Goal: Task Accomplishment & Management: Use online tool/utility

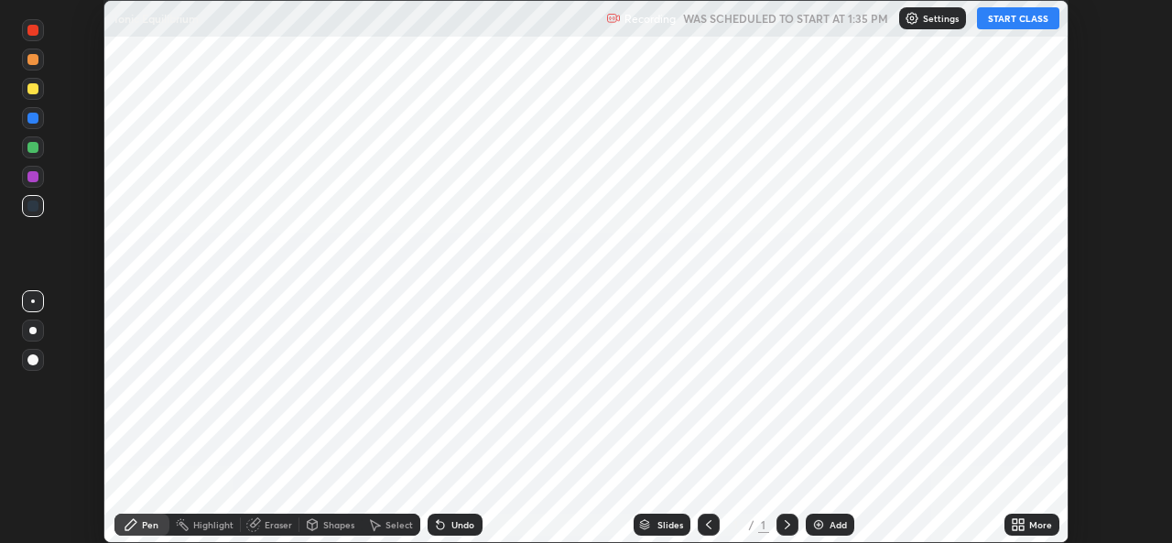
scroll to position [543, 1171]
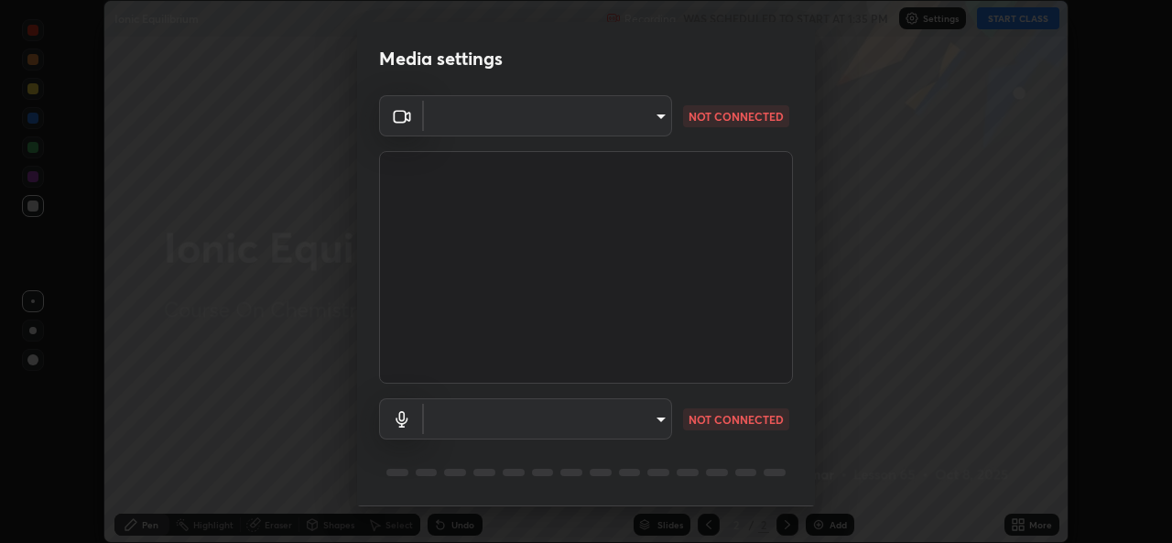
type input "3a61b7bd19cc1f7c65a2ab7537284c8bba32b55e68cdd400b72a1260cc99a1d8"
type input "default"
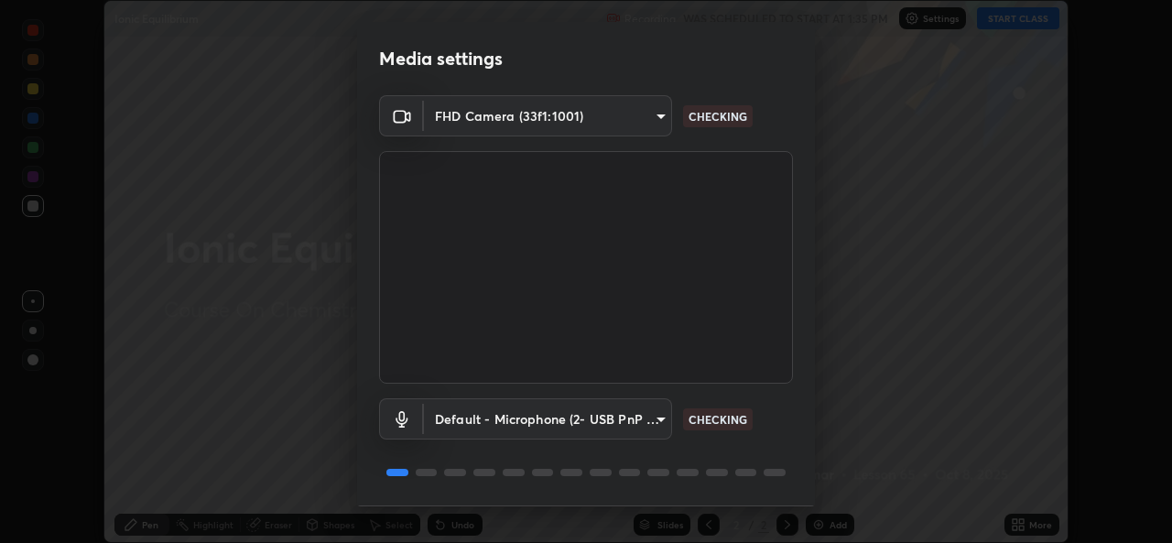
click at [650, 121] on body "Erase all Ionic Equilibrium Recording WAS SCHEDULED TO START AT 1:35 PM Setting…" at bounding box center [586, 271] width 1172 height 543
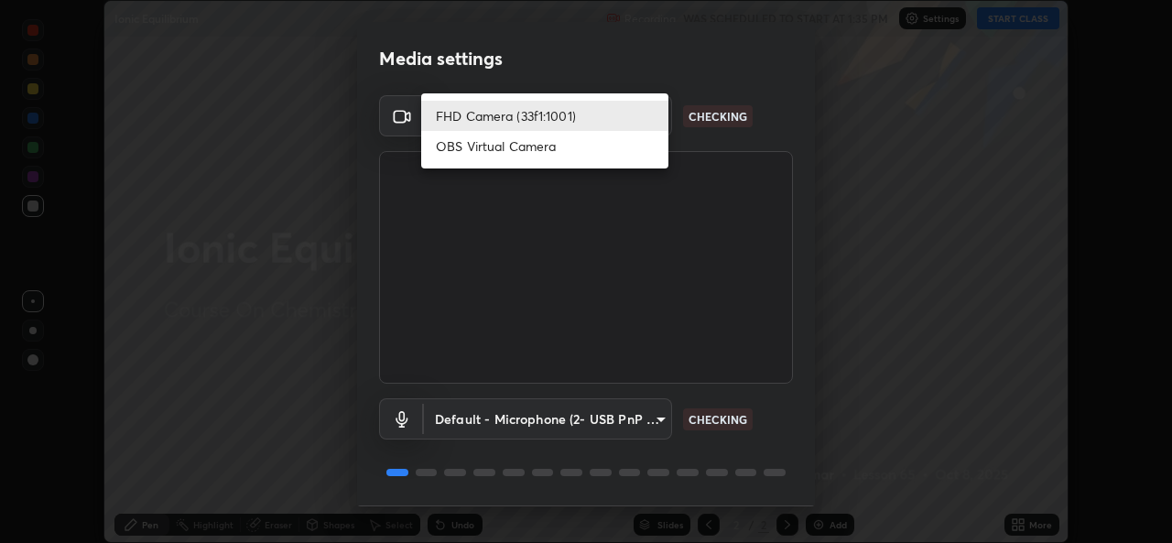
click at [608, 148] on li "OBS Virtual Camera" at bounding box center [544, 146] width 247 height 30
type input "d56aebf89dc53054f037f7c40f75ad4e381abf289541d39b7ad395d9750ab623"
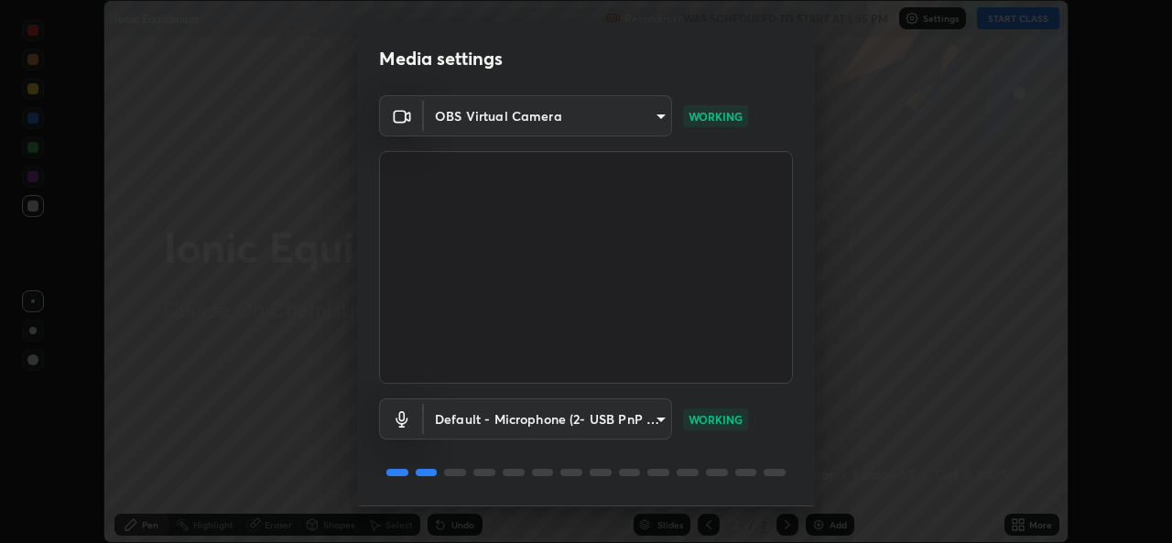
click at [894, 403] on div "Media settings OBS Virtual Camera d56aebf89dc53054f037f7c40f75ad4e381abf289541d…" at bounding box center [586, 271] width 1172 height 543
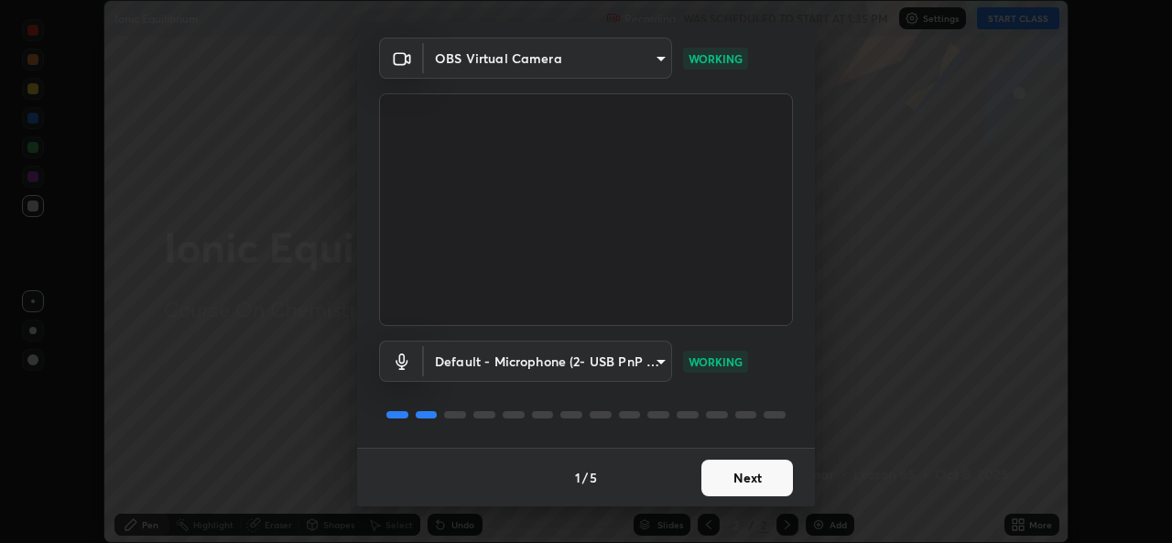
click at [774, 476] on button "Next" at bounding box center [747, 478] width 92 height 37
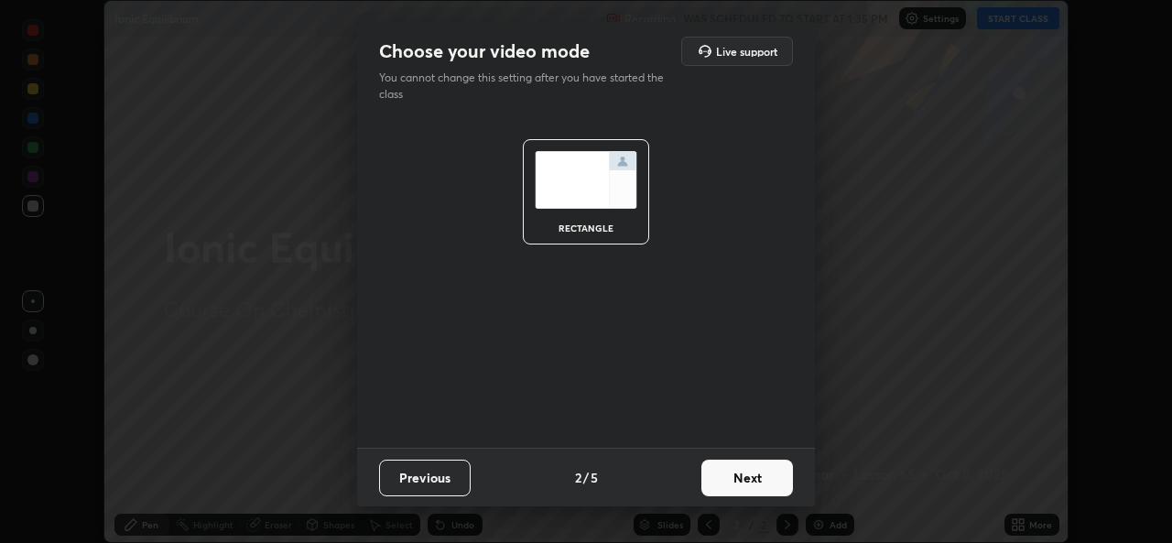
scroll to position [0, 0]
click at [780, 475] on button "Next" at bounding box center [747, 478] width 92 height 37
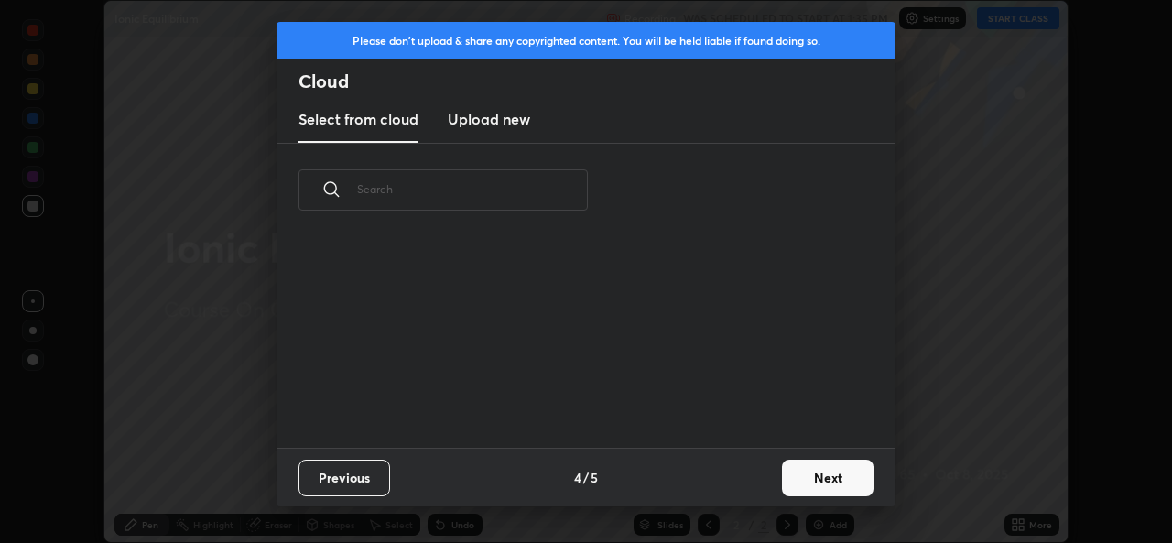
click at [785, 481] on button "Next" at bounding box center [828, 478] width 92 height 37
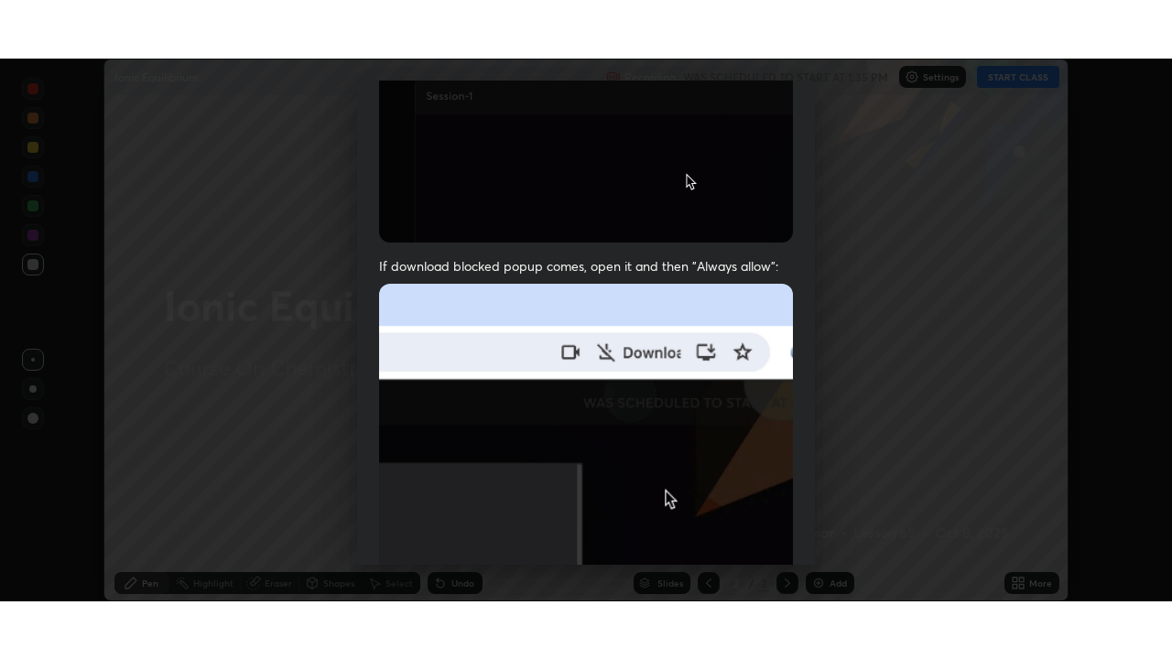
scroll to position [431, 0]
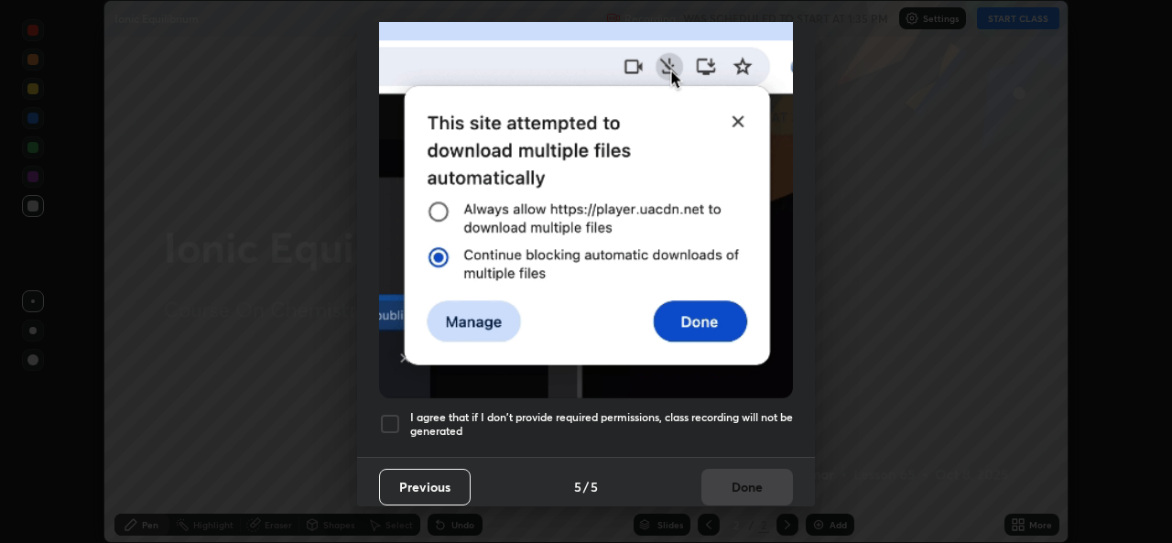
click at [397, 418] on div at bounding box center [390, 424] width 22 height 22
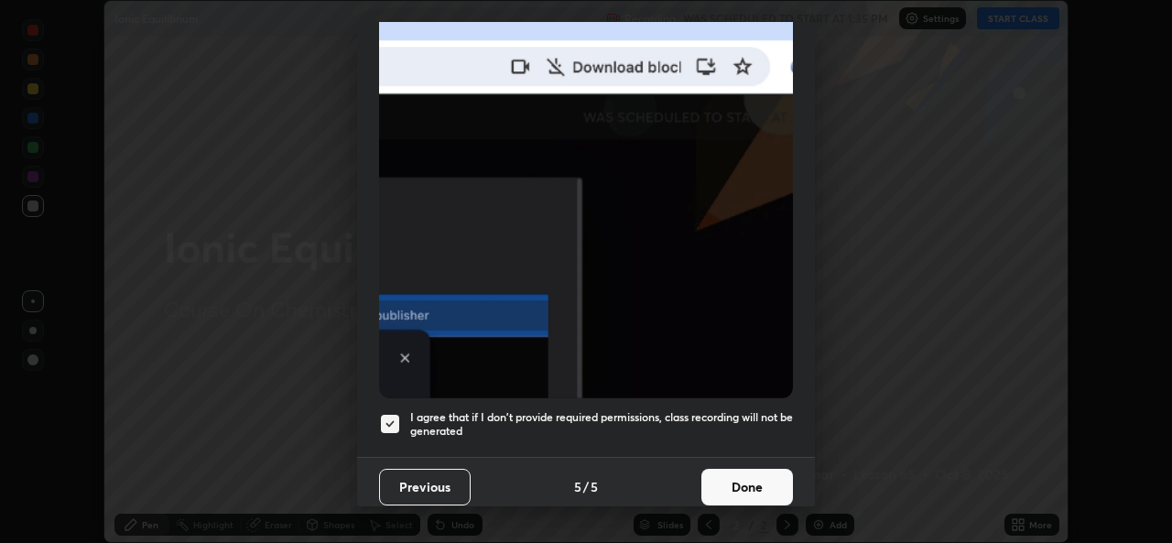
click at [744, 470] on button "Done" at bounding box center [747, 487] width 92 height 37
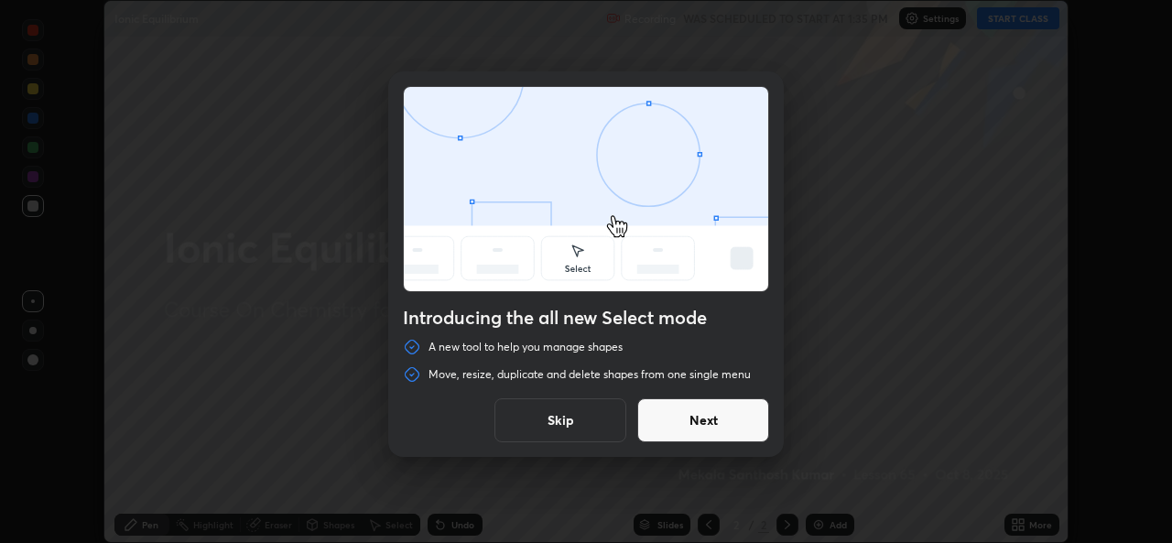
click at [587, 407] on button "Skip" at bounding box center [560, 420] width 132 height 44
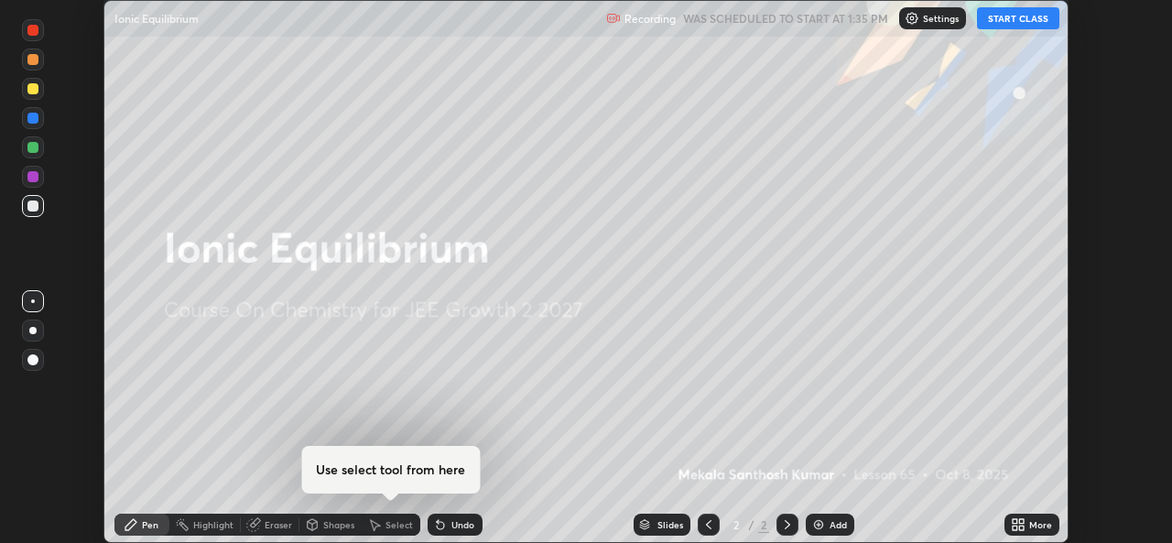
click at [1022, 26] on button "START CLASS" at bounding box center [1018, 18] width 82 height 22
click at [1029, 523] on div "More" at bounding box center [1040, 524] width 23 height 9
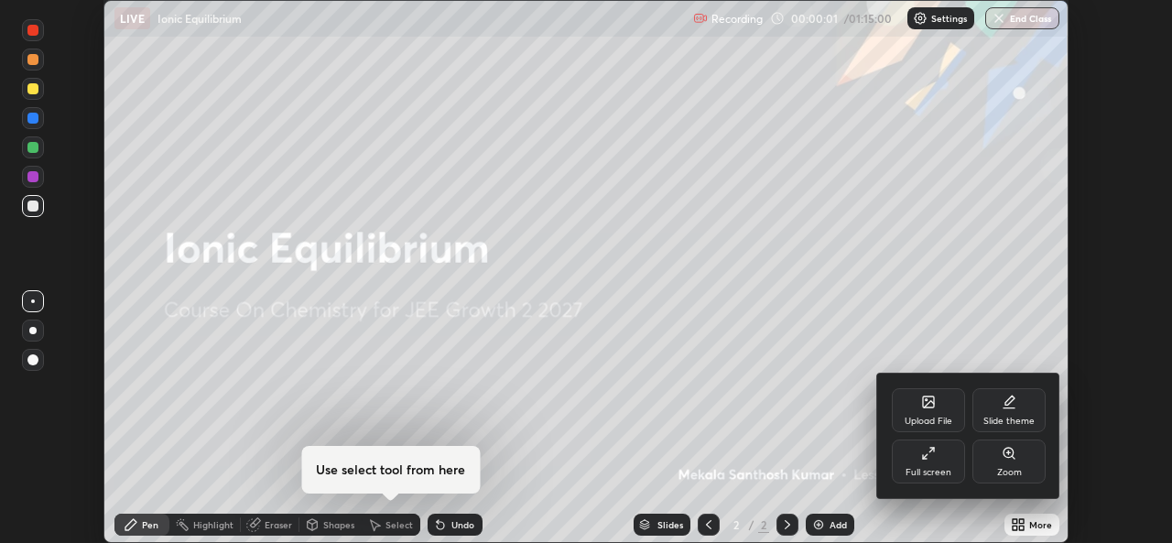
click at [933, 463] on div "Full screen" at bounding box center [928, 462] width 73 height 44
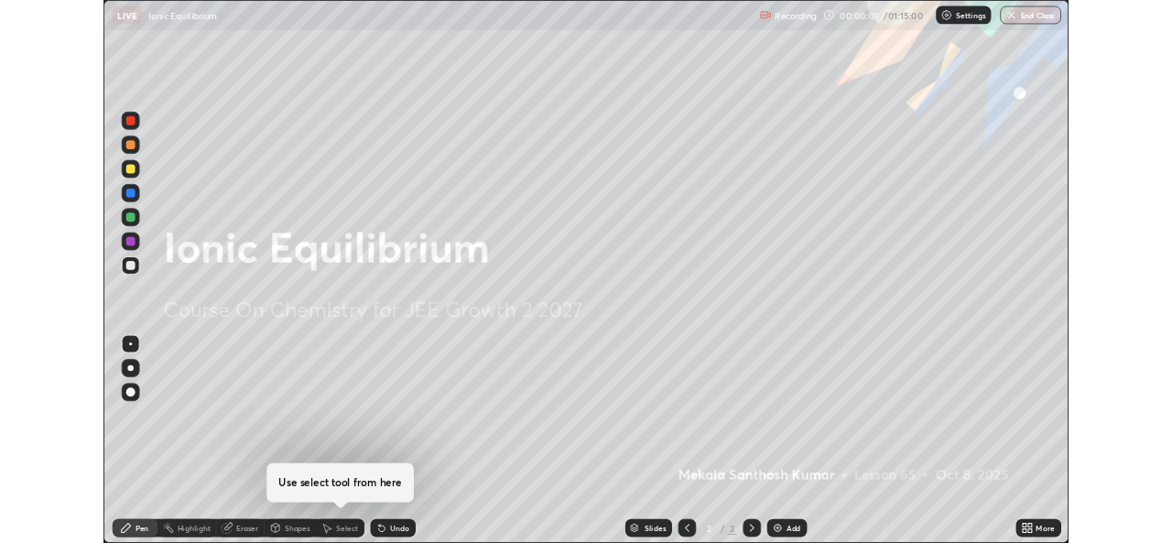
scroll to position [659, 1172]
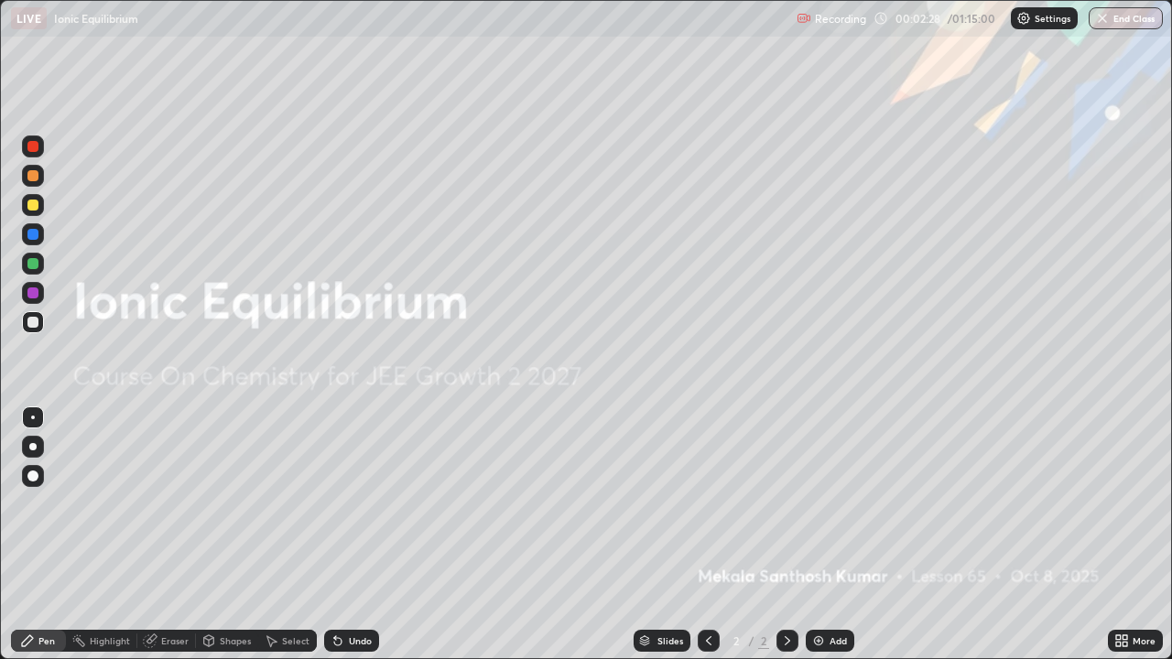
click at [833, 542] on div "Add" at bounding box center [838, 640] width 17 height 9
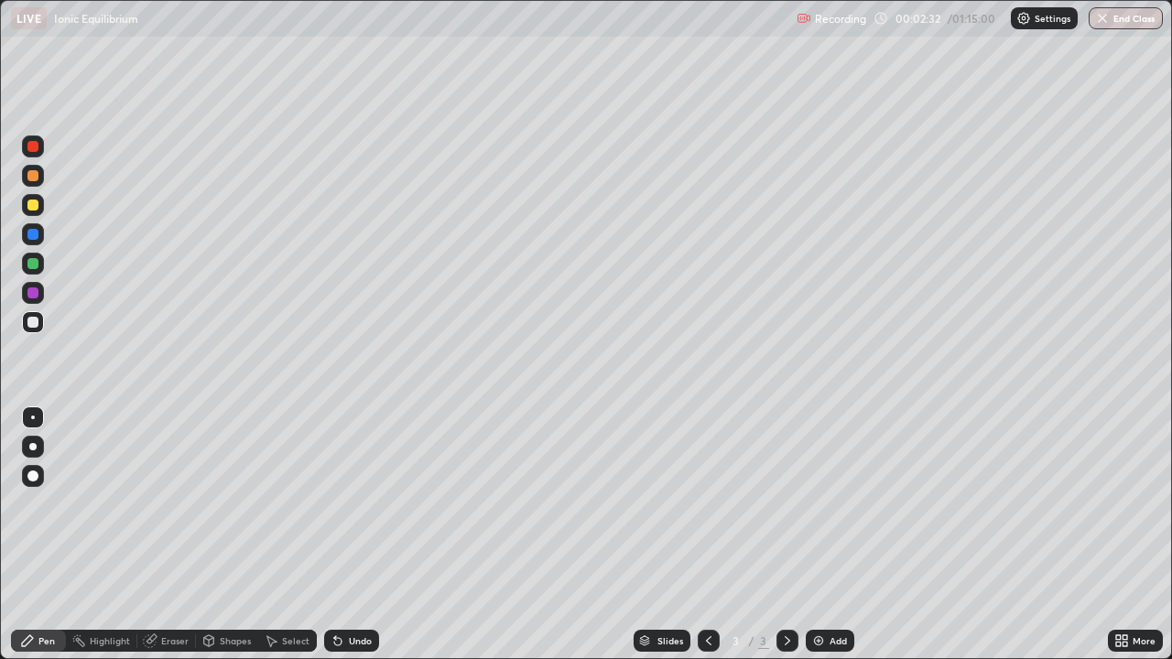
click at [33, 177] on div at bounding box center [32, 175] width 11 height 11
click at [36, 205] on div at bounding box center [32, 205] width 11 height 11
click at [33, 323] on div at bounding box center [32, 322] width 11 height 11
click at [334, 542] on icon at bounding box center [337, 641] width 7 height 7
click at [332, 542] on icon at bounding box center [338, 641] width 15 height 15
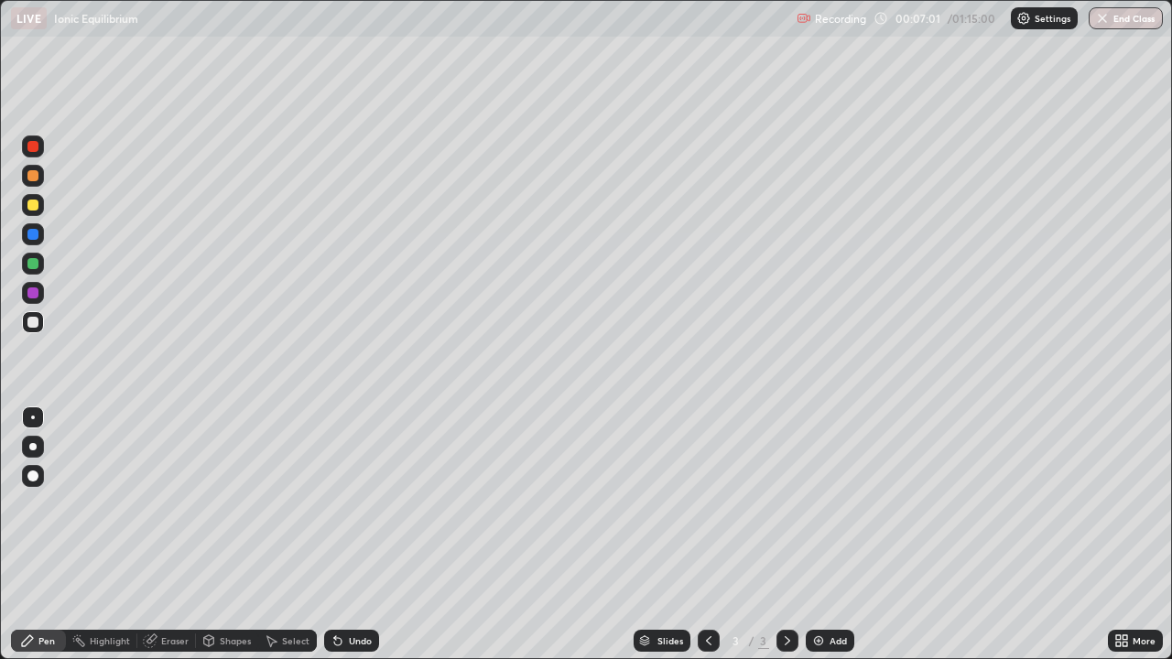
click at [334, 542] on icon at bounding box center [335, 637] width 2 height 2
click at [827, 542] on div "Add" at bounding box center [830, 641] width 49 height 22
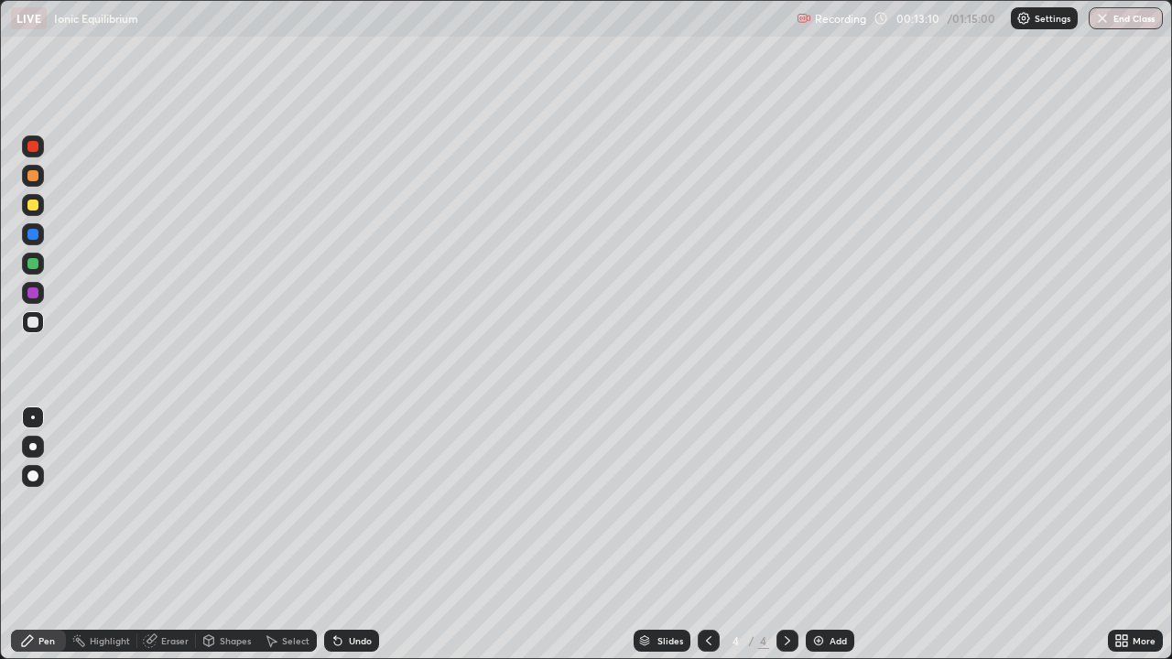
click at [33, 179] on div at bounding box center [32, 175] width 11 height 11
click at [36, 317] on div at bounding box center [32, 322] width 11 height 11
click at [340, 542] on icon at bounding box center [338, 641] width 15 height 15
click at [821, 542] on img at bounding box center [818, 641] width 15 height 15
click at [334, 542] on icon at bounding box center [337, 641] width 7 height 7
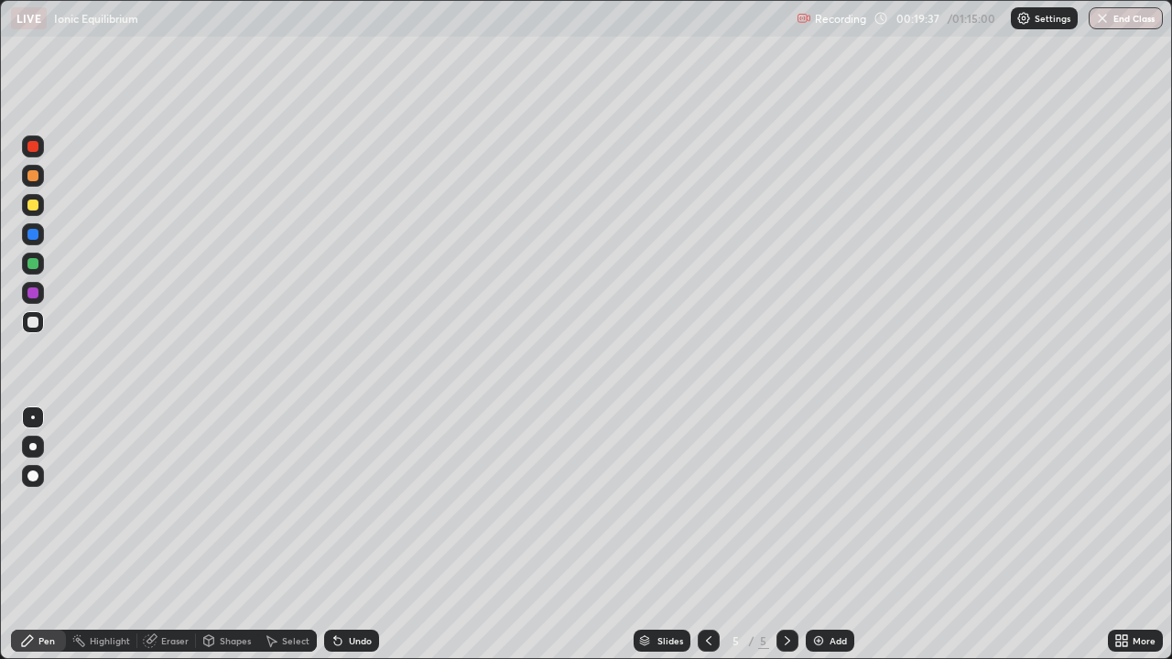
click at [334, 542] on icon at bounding box center [337, 641] width 7 height 7
click at [334, 542] on icon at bounding box center [335, 637] width 2 height 2
click at [706, 542] on icon at bounding box center [708, 641] width 15 height 15
click at [41, 265] on div at bounding box center [33, 264] width 22 height 22
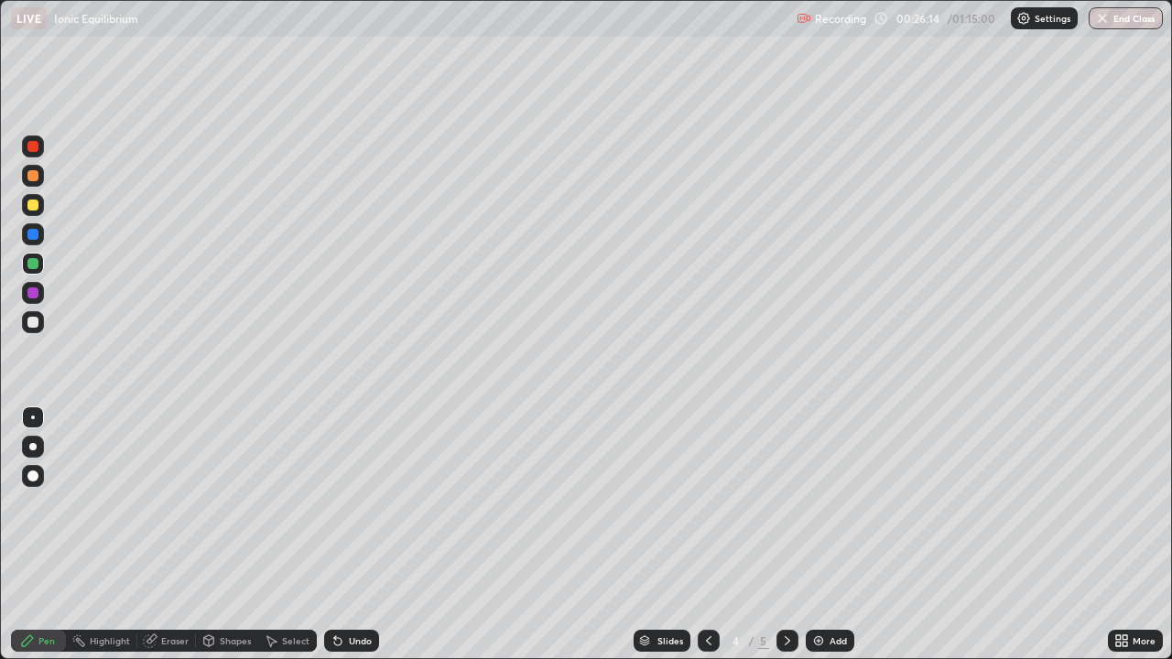
click at [39, 237] on div at bounding box center [33, 234] width 22 height 22
click at [792, 542] on icon at bounding box center [787, 641] width 15 height 15
click at [830, 542] on div "Add" at bounding box center [838, 640] width 17 height 9
click at [707, 542] on icon at bounding box center [708, 641] width 15 height 15
click at [782, 542] on div at bounding box center [788, 641] width 22 height 37
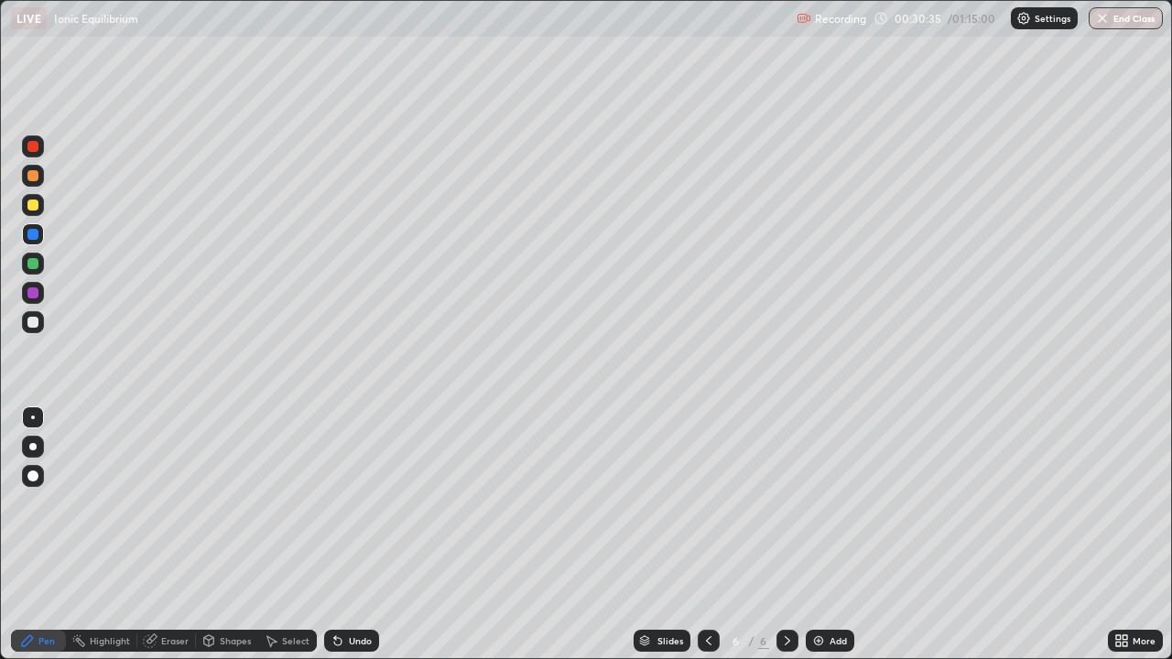
click at [34, 180] on div at bounding box center [32, 175] width 11 height 11
click at [35, 326] on div at bounding box center [32, 322] width 11 height 11
click at [32, 203] on div at bounding box center [32, 205] width 11 height 11
click at [34, 263] on div at bounding box center [32, 263] width 11 height 11
click at [337, 542] on icon at bounding box center [337, 641] width 7 height 7
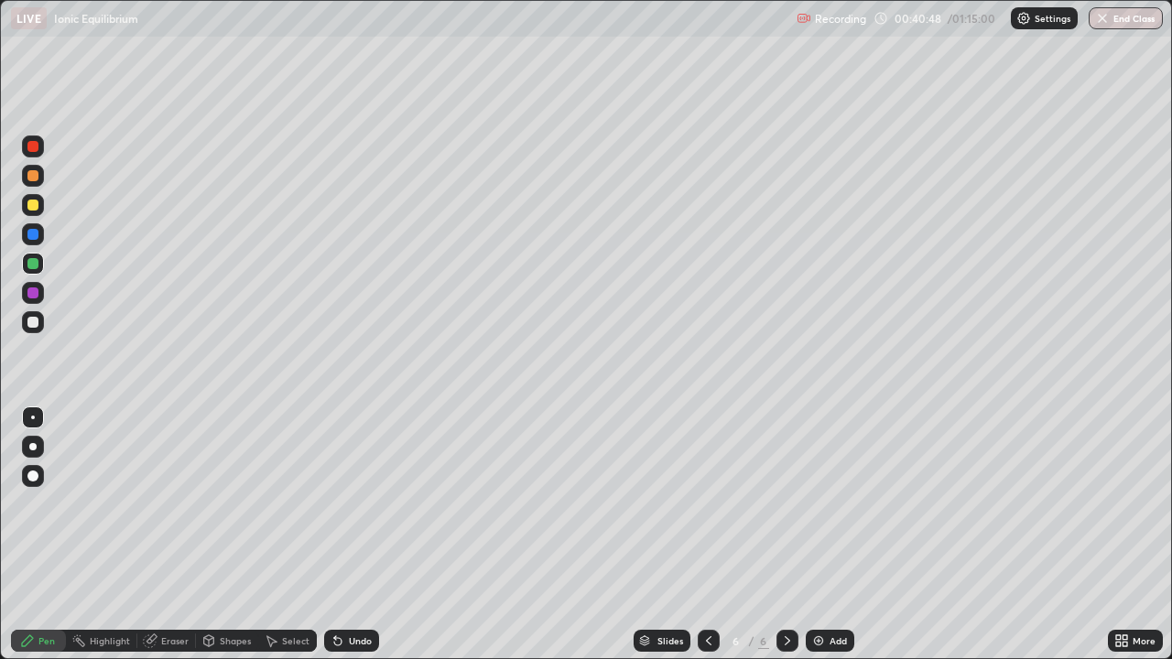
click at [36, 322] on div at bounding box center [32, 322] width 11 height 11
click at [826, 542] on div "Add" at bounding box center [830, 641] width 49 height 22
click at [349, 542] on div "Undo" at bounding box center [360, 640] width 23 height 9
click at [338, 542] on div "Undo" at bounding box center [351, 641] width 55 height 22
click at [337, 542] on icon at bounding box center [337, 641] width 7 height 7
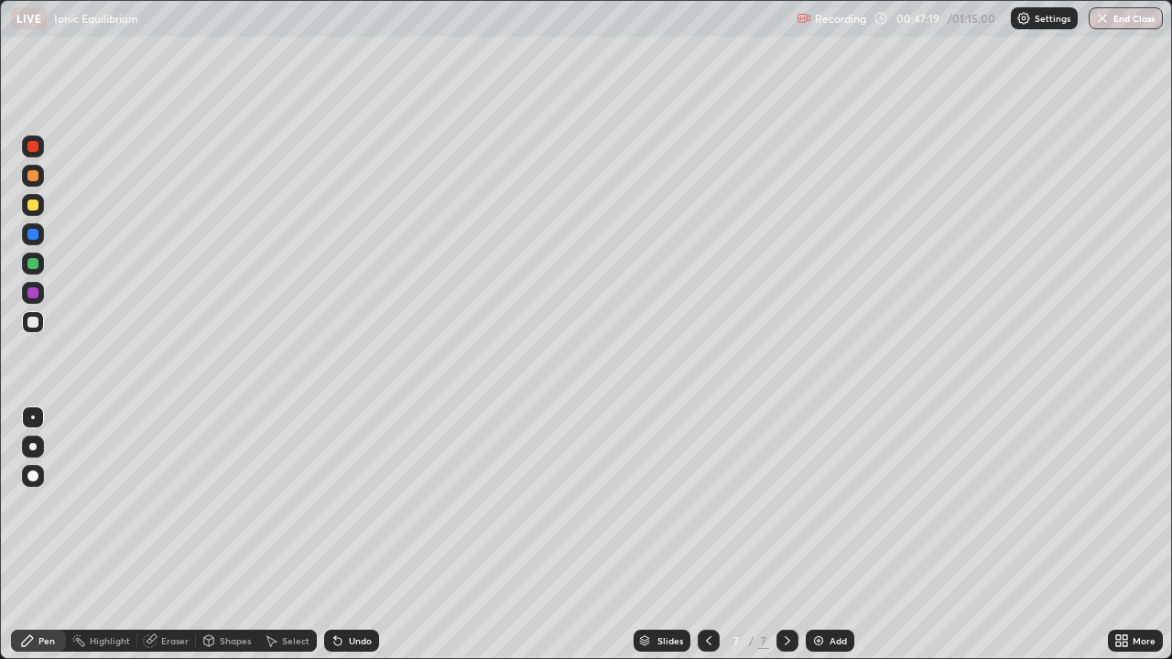
click at [335, 542] on icon at bounding box center [337, 641] width 7 height 7
click at [705, 542] on icon at bounding box center [708, 641] width 15 height 15
click at [777, 542] on div at bounding box center [788, 641] width 22 height 22
click at [827, 542] on div "Add" at bounding box center [830, 641] width 49 height 22
click at [155, 542] on icon at bounding box center [150, 641] width 15 height 15
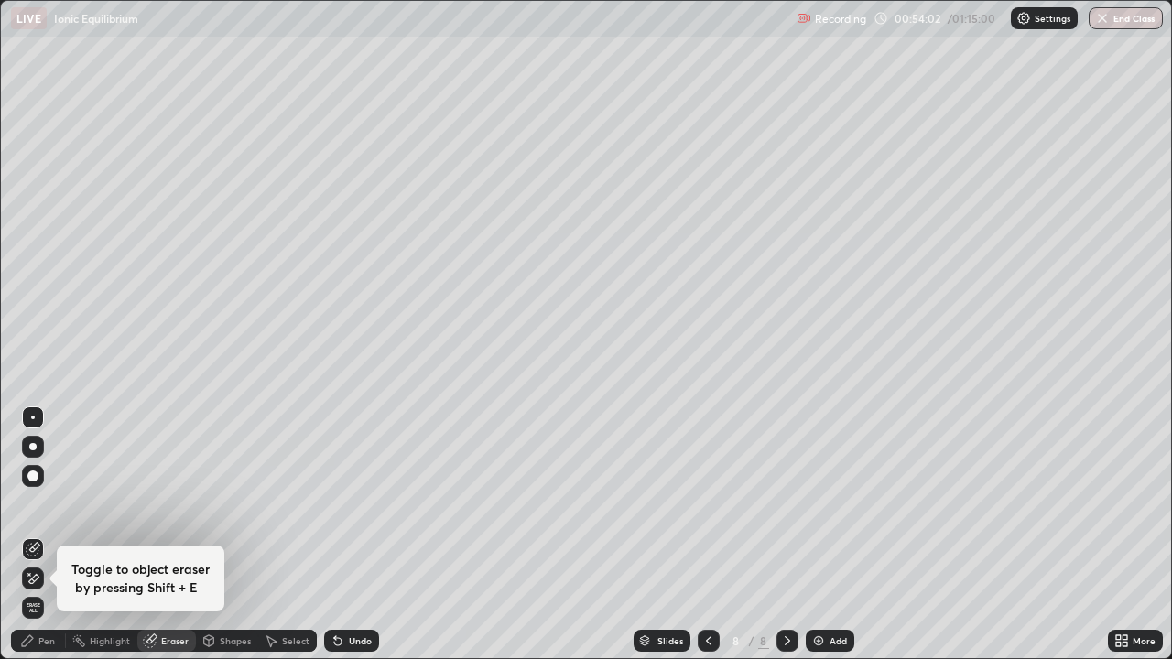
click at [46, 542] on div "Pen" at bounding box center [46, 640] width 16 height 9
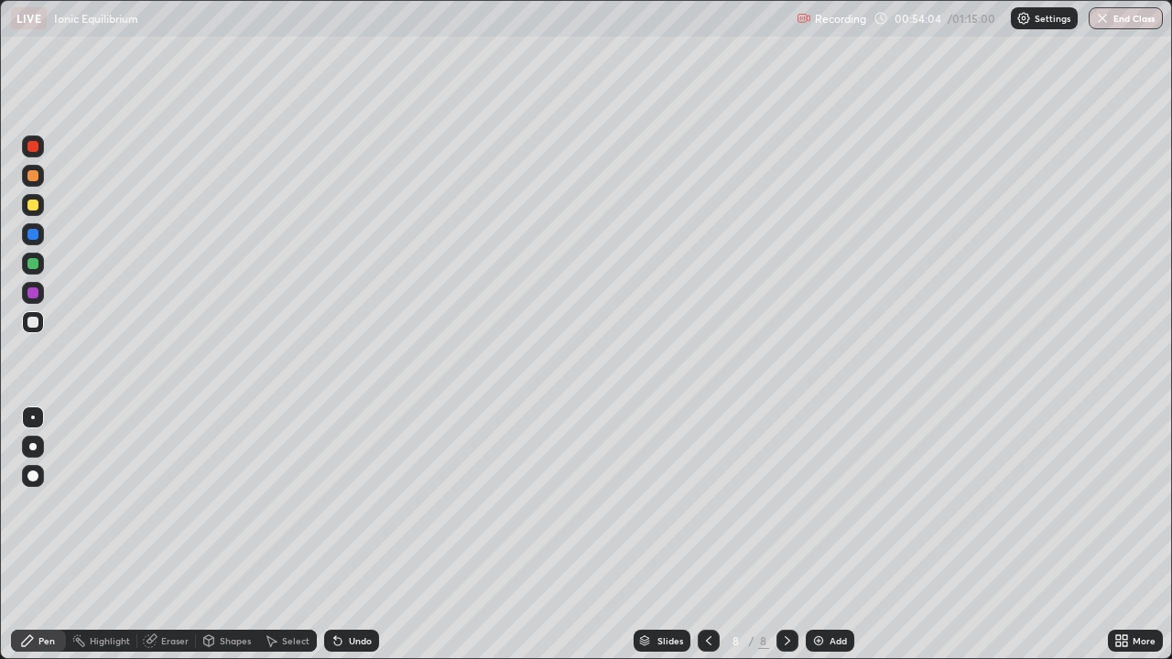
click at [35, 176] on div at bounding box center [32, 175] width 11 height 11
click at [37, 205] on div at bounding box center [32, 205] width 11 height 11
click at [33, 329] on div at bounding box center [33, 322] width 22 height 22
click at [834, 542] on div "Add" at bounding box center [838, 640] width 17 height 9
click at [34, 178] on div at bounding box center [32, 175] width 11 height 11
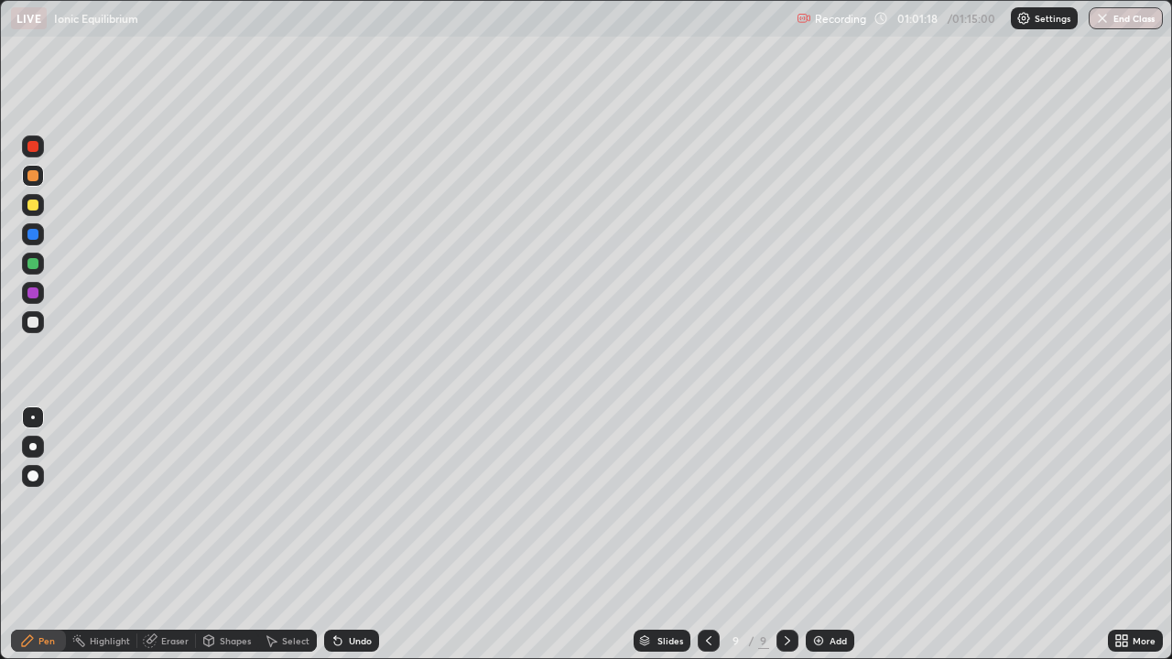
click at [38, 323] on div at bounding box center [32, 322] width 11 height 11
click at [821, 542] on img at bounding box center [818, 641] width 15 height 15
click at [41, 542] on div "Pen" at bounding box center [38, 641] width 55 height 37
click at [44, 542] on div "Pen" at bounding box center [38, 641] width 55 height 37
click at [50, 542] on div "Pen" at bounding box center [38, 641] width 55 height 37
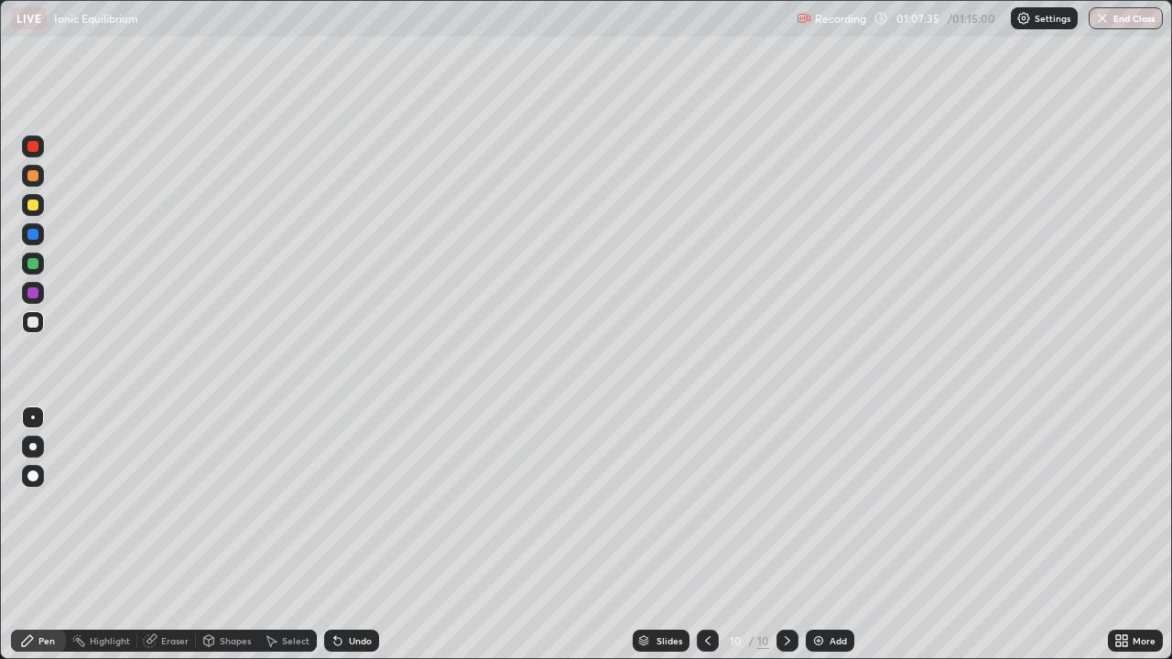
click at [701, 542] on div at bounding box center [708, 641] width 22 height 22
click at [786, 542] on icon at bounding box center [787, 641] width 15 height 15
click at [819, 542] on img at bounding box center [818, 641] width 15 height 15
click at [342, 542] on div "Undo" at bounding box center [351, 641] width 55 height 22
click at [335, 542] on icon at bounding box center [337, 641] width 7 height 7
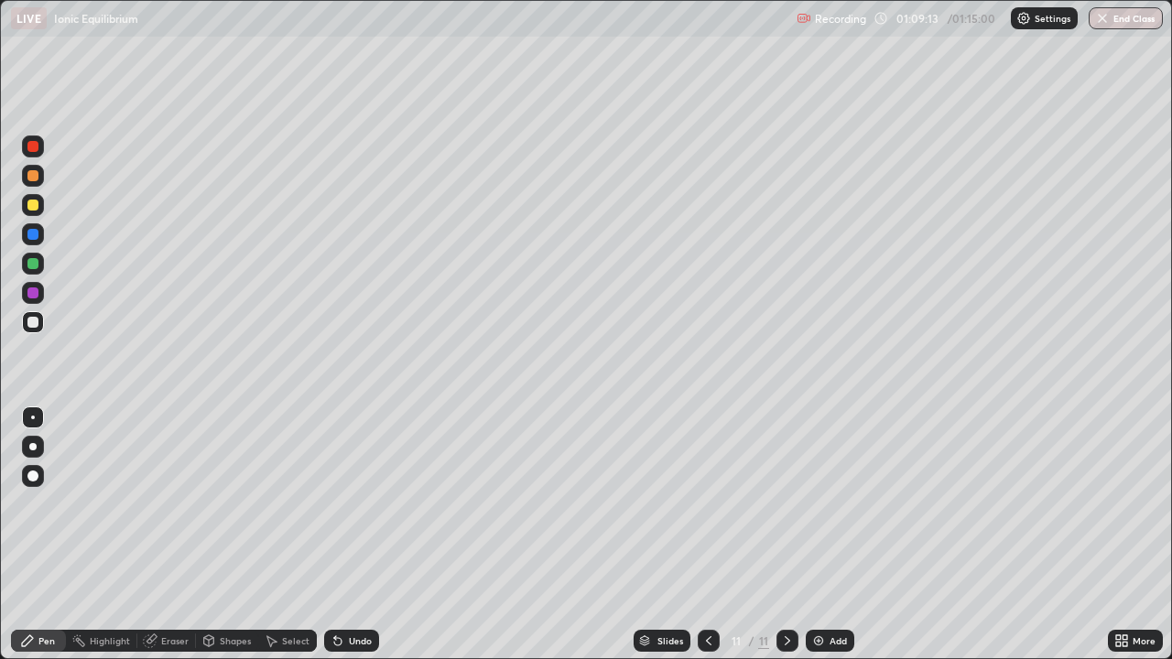
click at [125, 542] on div "Highlight" at bounding box center [110, 640] width 40 height 9
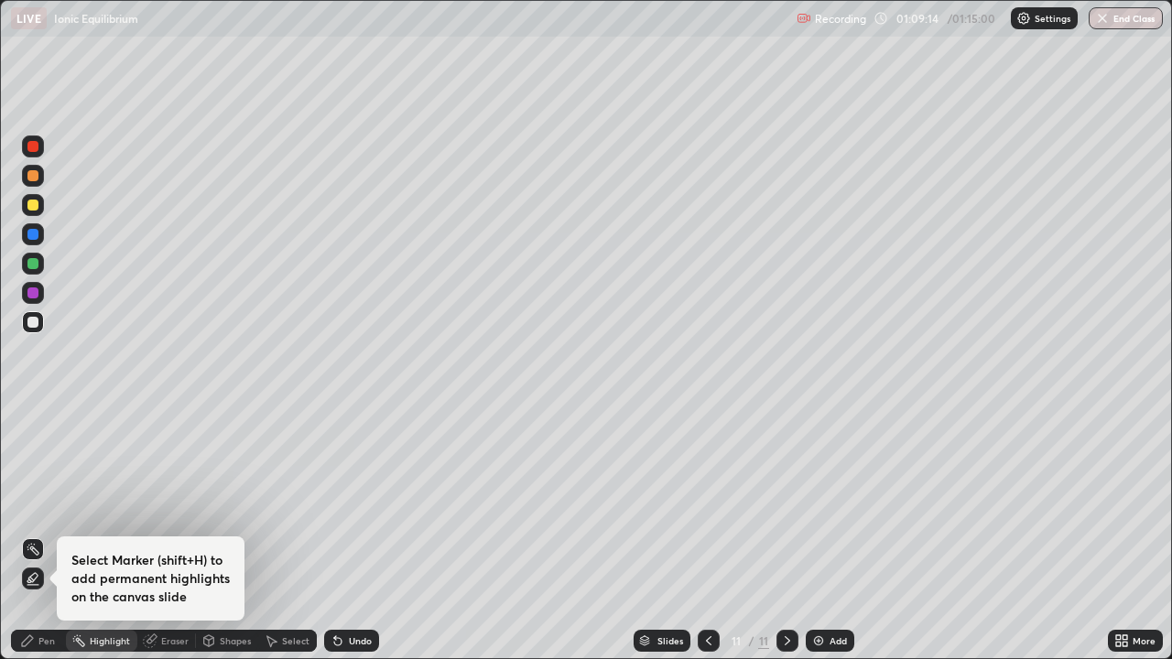
click at [170, 542] on div "Eraser" at bounding box center [174, 640] width 27 height 9
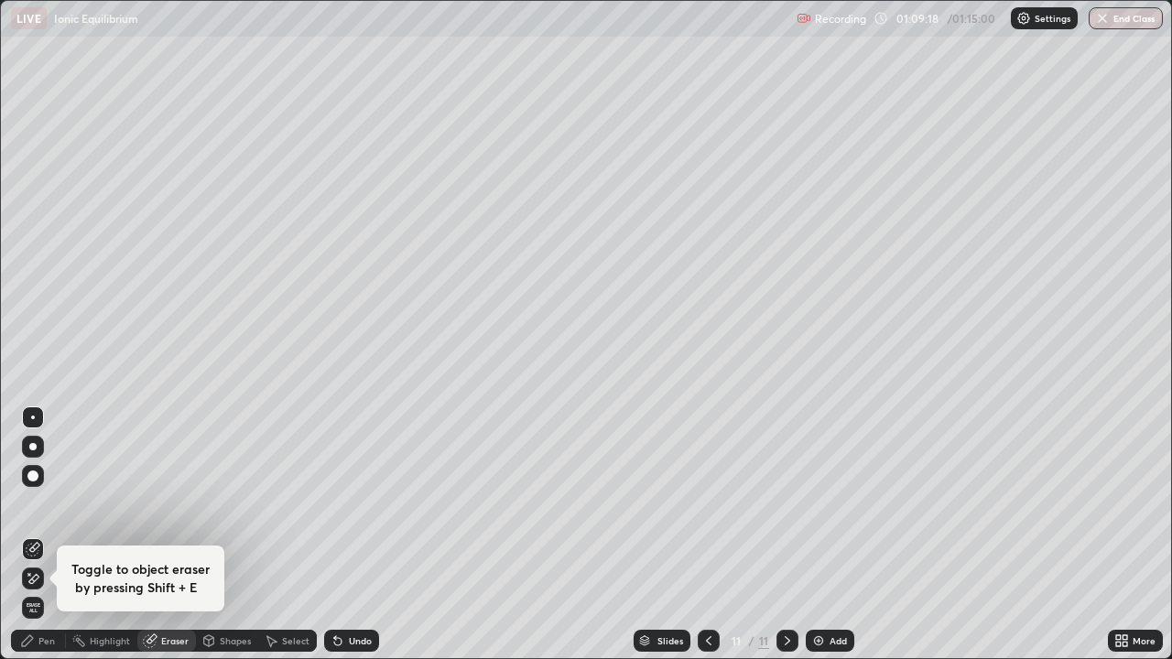
click at [44, 542] on div "Pen" at bounding box center [46, 640] width 16 height 9
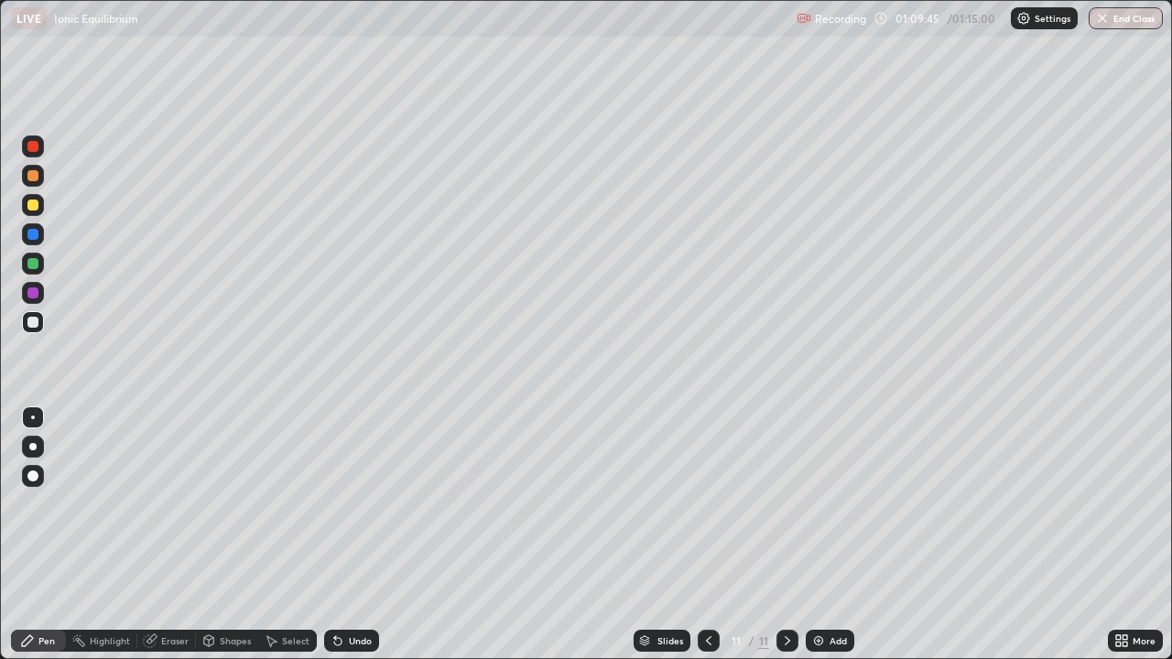
click at [344, 542] on div "Undo" at bounding box center [351, 641] width 55 height 22
click at [706, 542] on icon at bounding box center [708, 641] width 15 height 15
click at [783, 542] on icon at bounding box center [787, 641] width 15 height 15
click at [706, 542] on icon at bounding box center [708, 640] width 5 height 9
click at [709, 542] on icon at bounding box center [708, 641] width 15 height 15
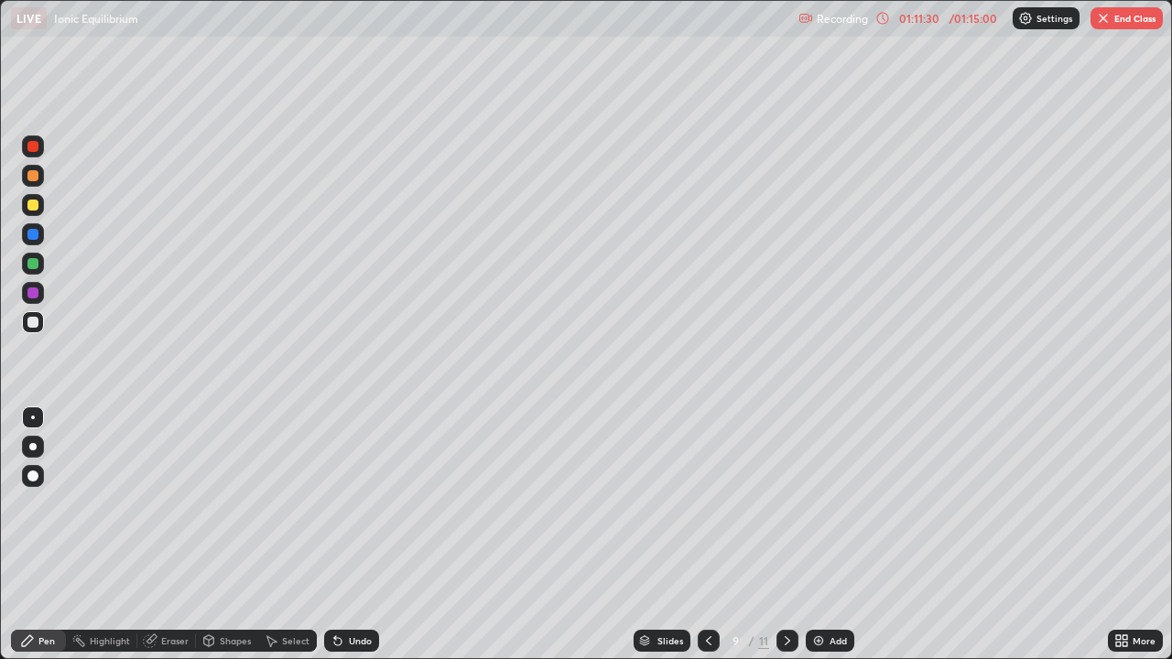
click at [786, 542] on icon at bounding box center [787, 641] width 15 height 15
click at [787, 542] on icon at bounding box center [787, 640] width 5 height 9
click at [819, 542] on img at bounding box center [818, 641] width 15 height 15
click at [786, 542] on icon at bounding box center [787, 641] width 15 height 15
click at [707, 542] on icon at bounding box center [708, 641] width 15 height 15
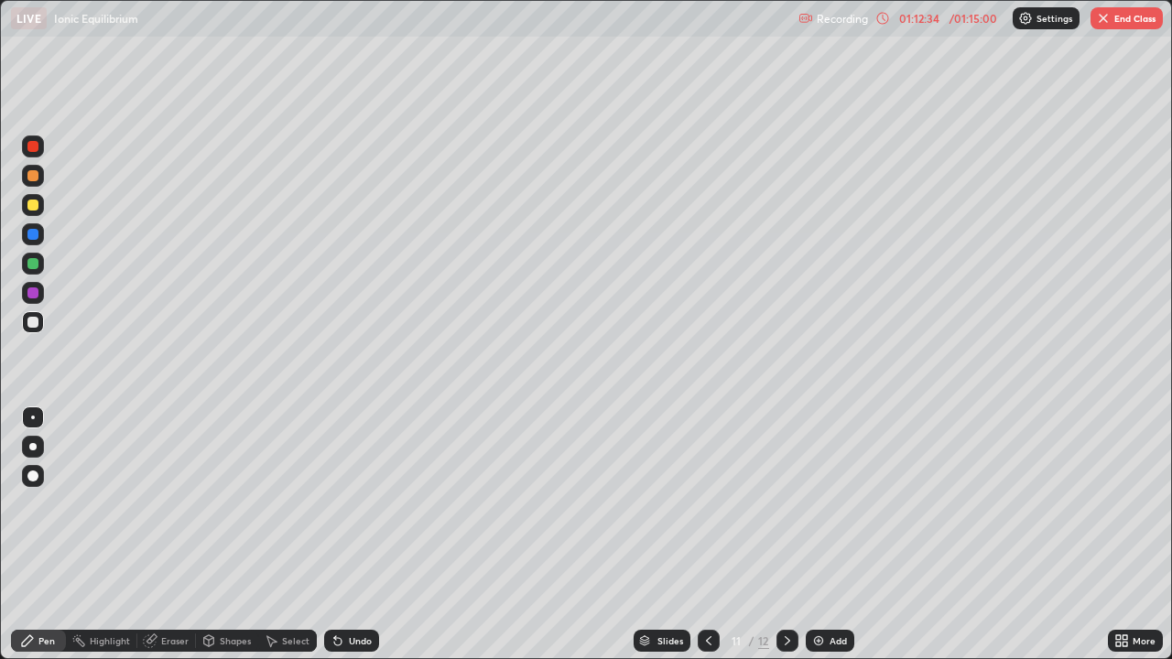
click at [786, 542] on icon at bounding box center [787, 641] width 15 height 15
click at [708, 542] on icon at bounding box center [708, 641] width 15 height 15
click at [710, 542] on div at bounding box center [709, 641] width 22 height 22
click at [714, 542] on div at bounding box center [709, 641] width 22 height 22
click at [1133, 542] on div "More" at bounding box center [1135, 641] width 55 height 22
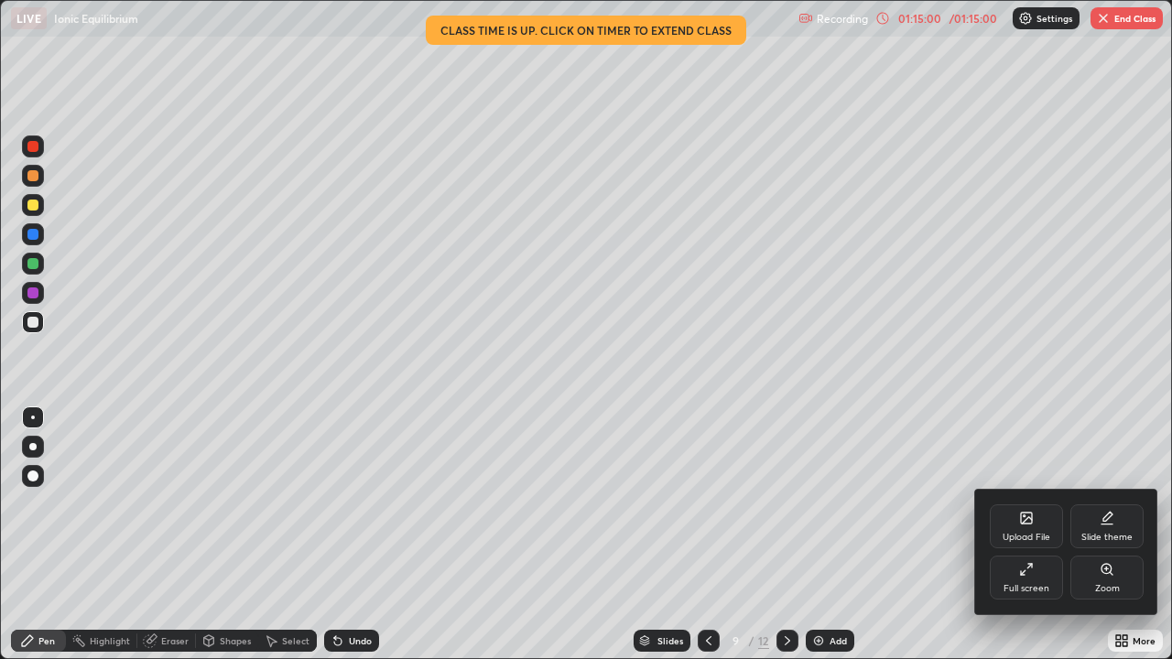
click at [1037, 542] on div "Full screen" at bounding box center [1026, 578] width 73 height 44
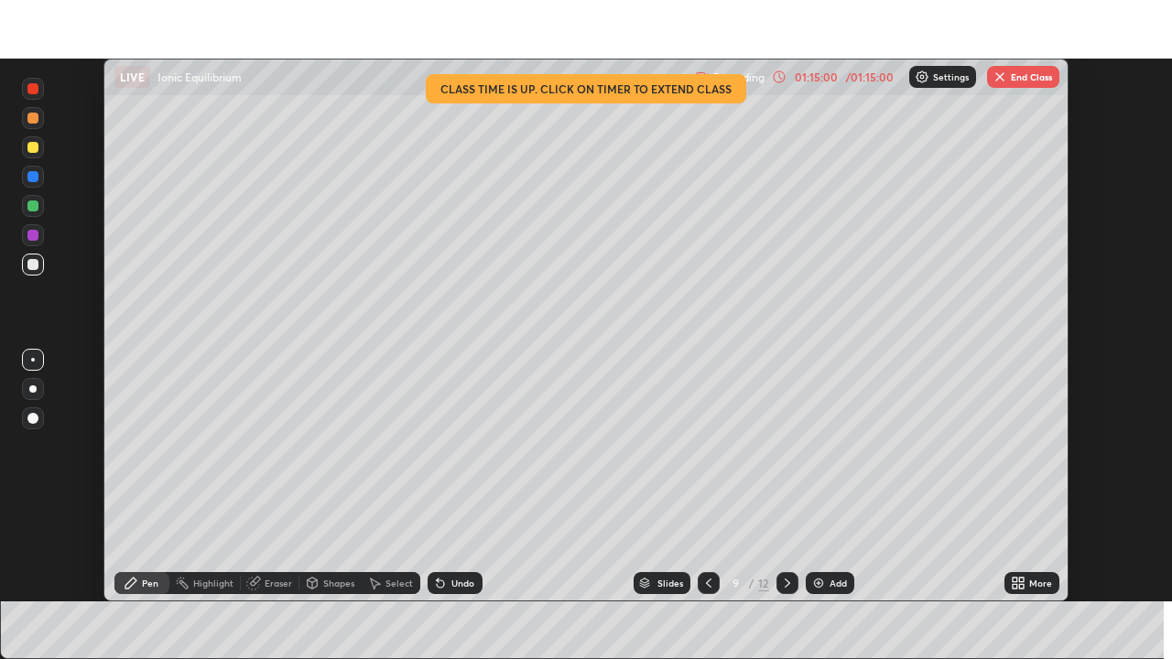
scroll to position [91028, 90399]
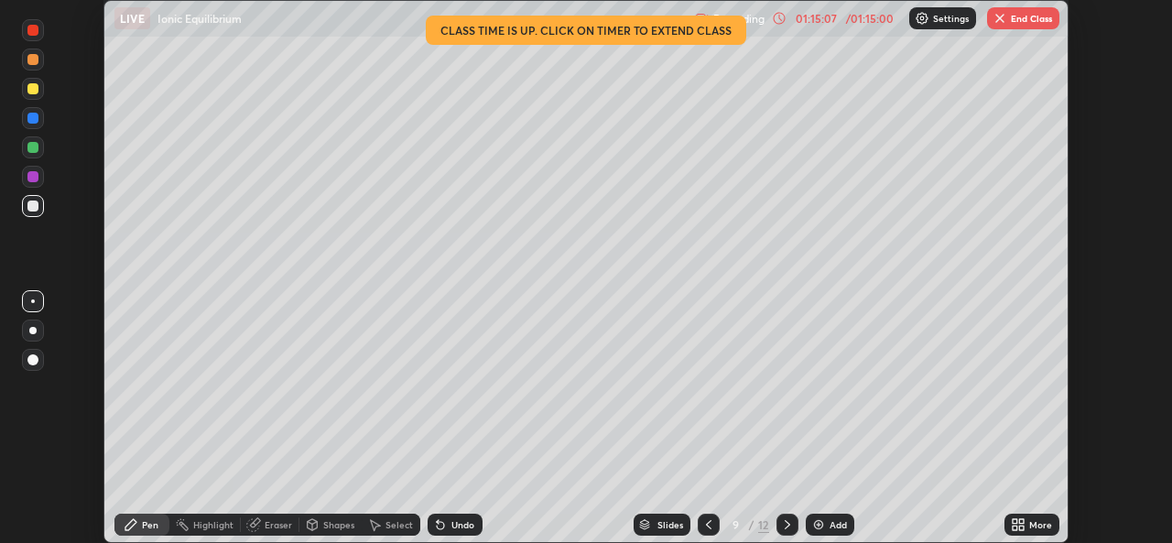
click at [1040, 526] on div "More" at bounding box center [1040, 524] width 23 height 9
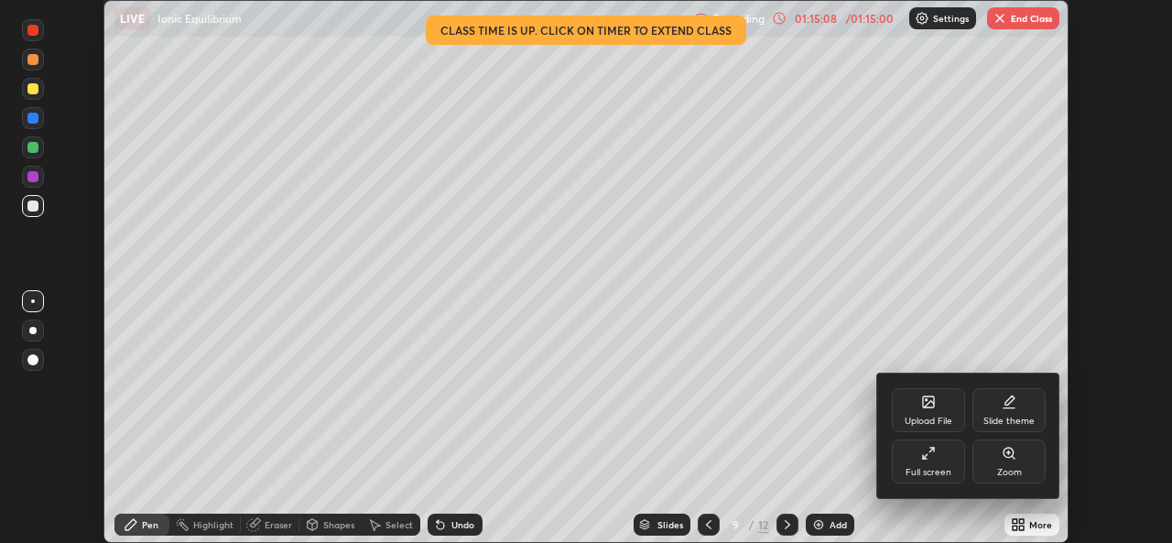
click at [950, 468] on div "Full screen" at bounding box center [929, 472] width 46 height 9
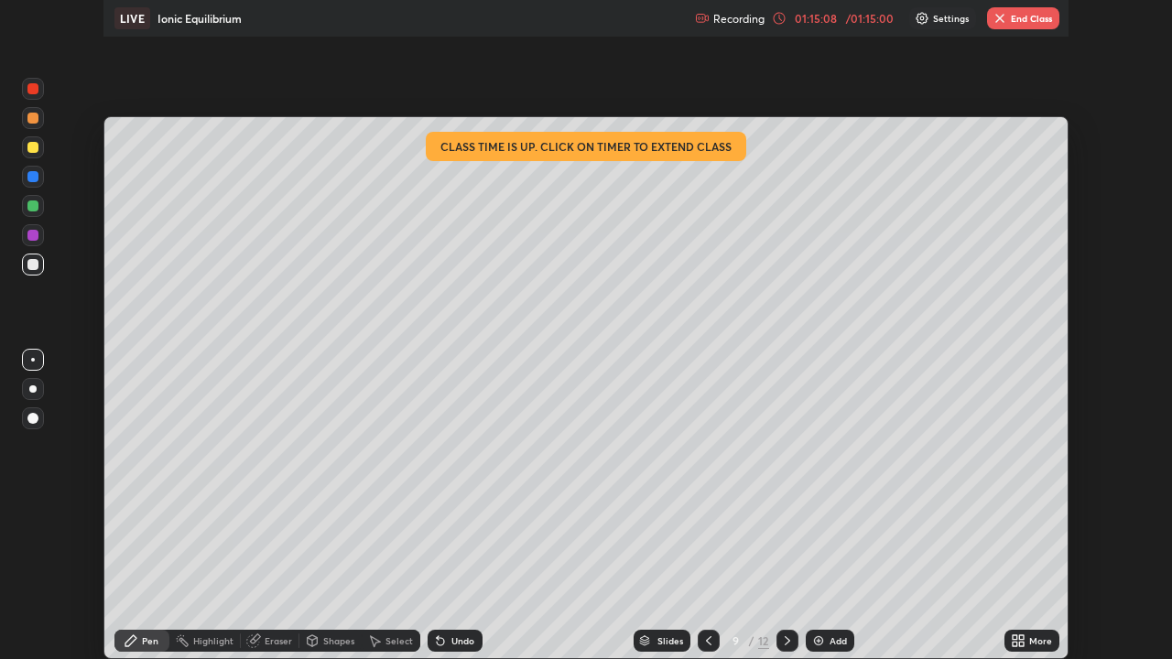
scroll to position [659, 1172]
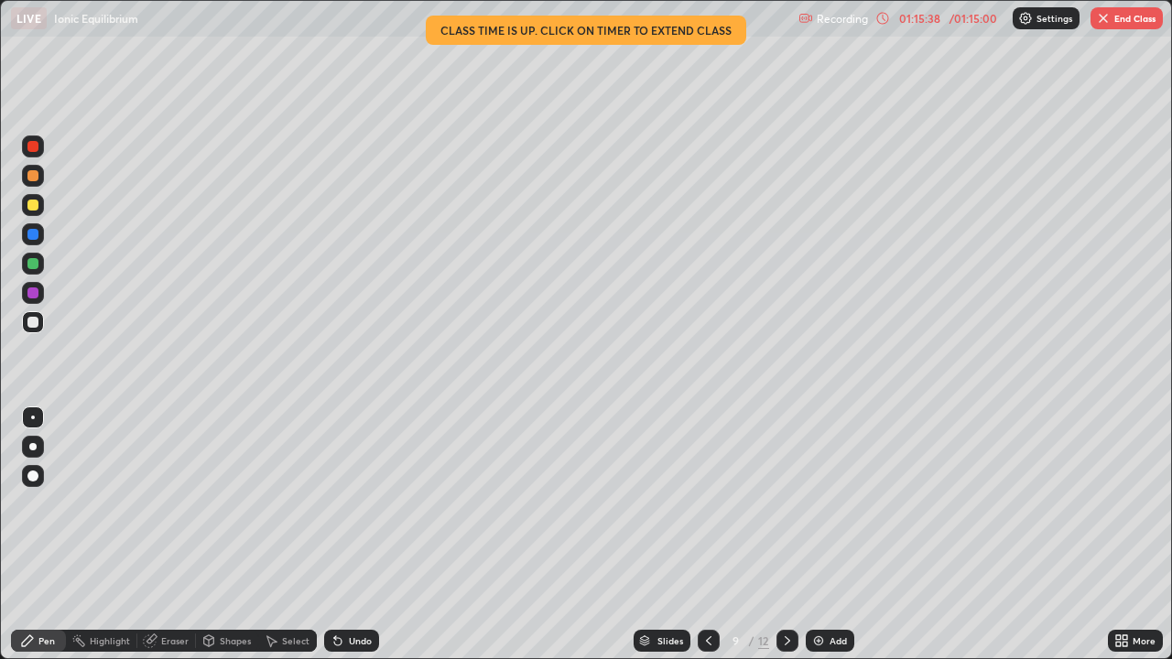
click at [786, 542] on icon at bounding box center [787, 641] width 15 height 15
click at [1145, 25] on button "End Class" at bounding box center [1127, 18] width 72 height 22
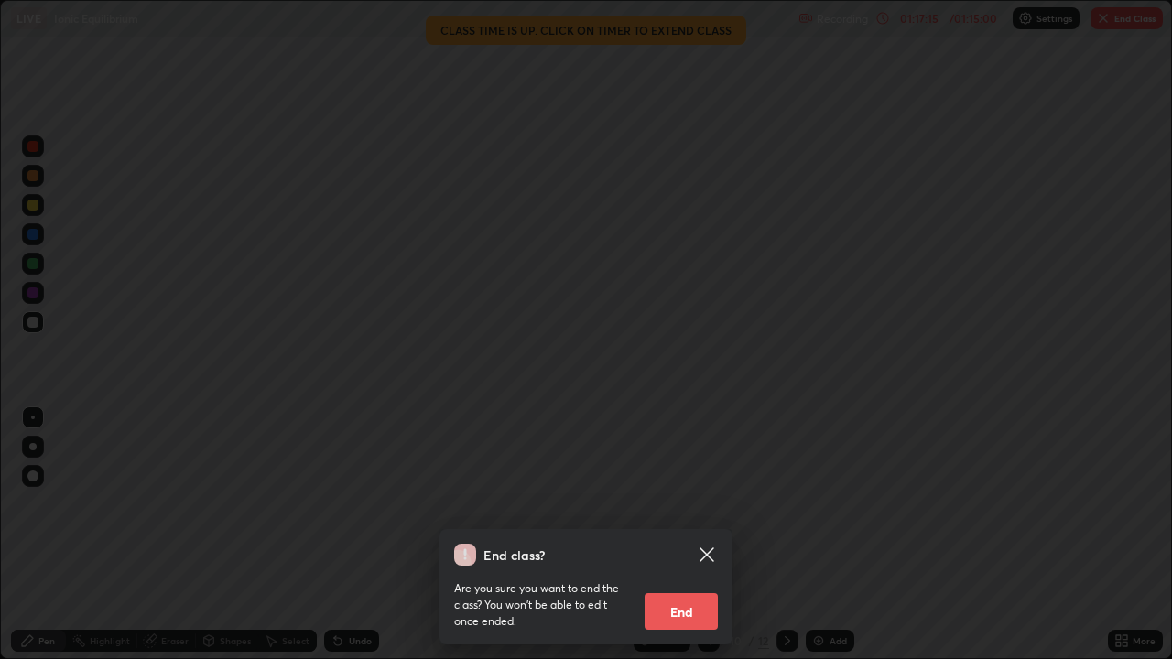
click at [701, 542] on button "End" at bounding box center [681, 611] width 73 height 37
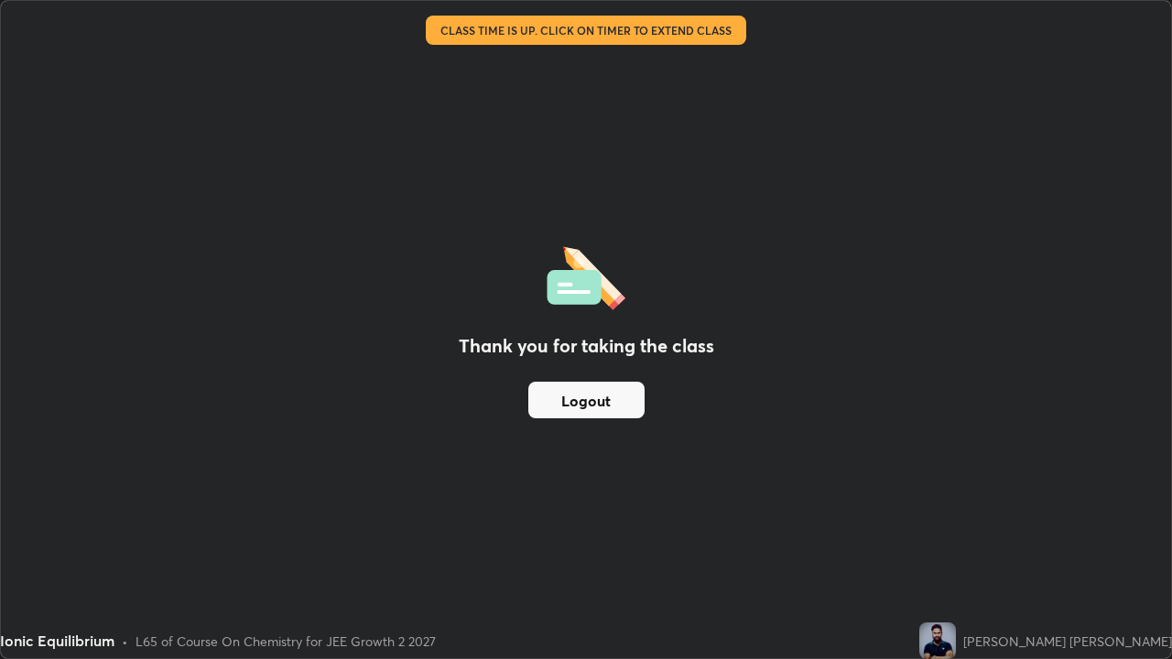
click at [607, 397] on button "Logout" at bounding box center [586, 400] width 116 height 37
